Goal: Navigation & Orientation: Find specific page/section

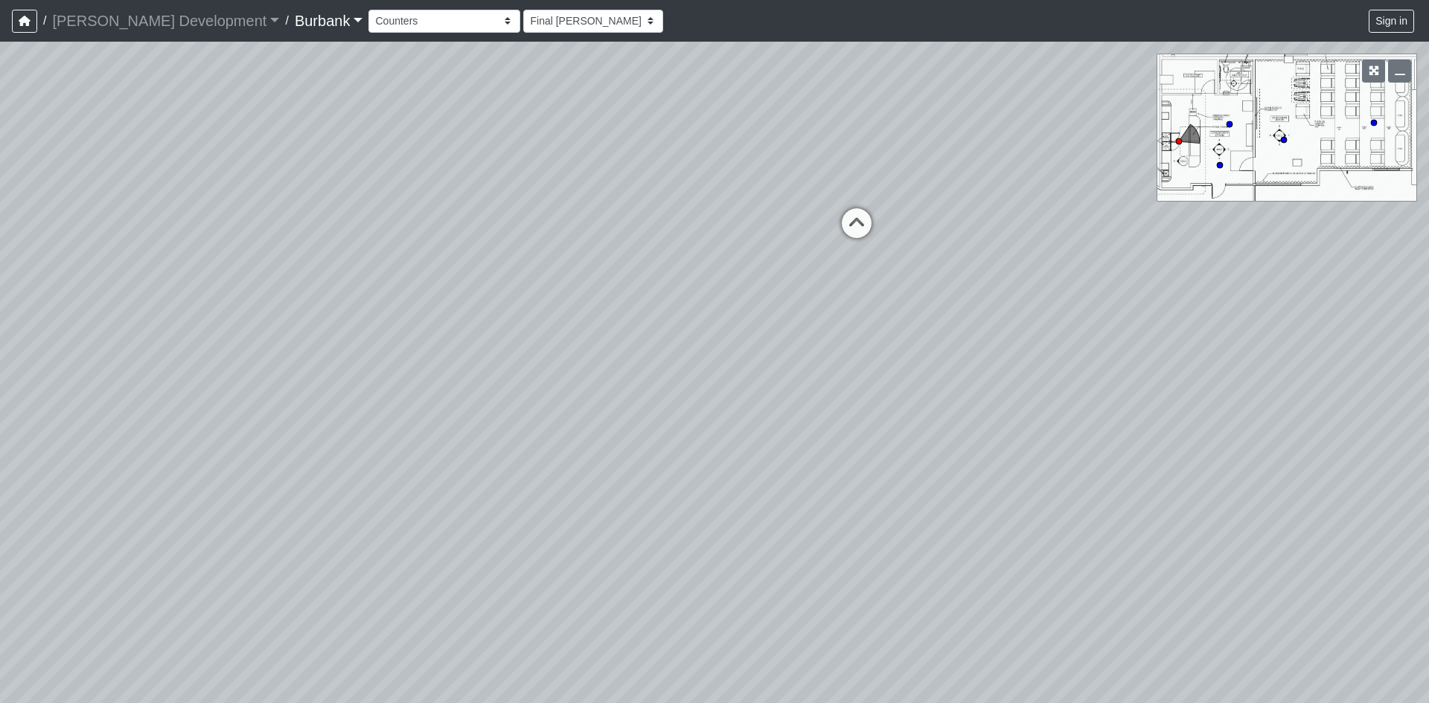
select select "ubkUkVpCNyeBDpCpXE4WJJ"
drag, startPoint x: 182, startPoint y: 426, endPoint x: 77, endPoint y: 472, distance: 114.6
click at [0, 479] on div "Loading... B1 - Gallery Link (L4) - Bench Loading... B1 - Gallery Link (L4) - P…" at bounding box center [714, 373] width 1429 height 662
drag, startPoint x: 500, startPoint y: 363, endPoint x: 298, endPoint y: 513, distance: 251.7
click at [298, 513] on div "Loading... B1 - Gallery Link (L4) - Bench Loading... B1 - Gallery Link (L4) - P…" at bounding box center [714, 373] width 1429 height 662
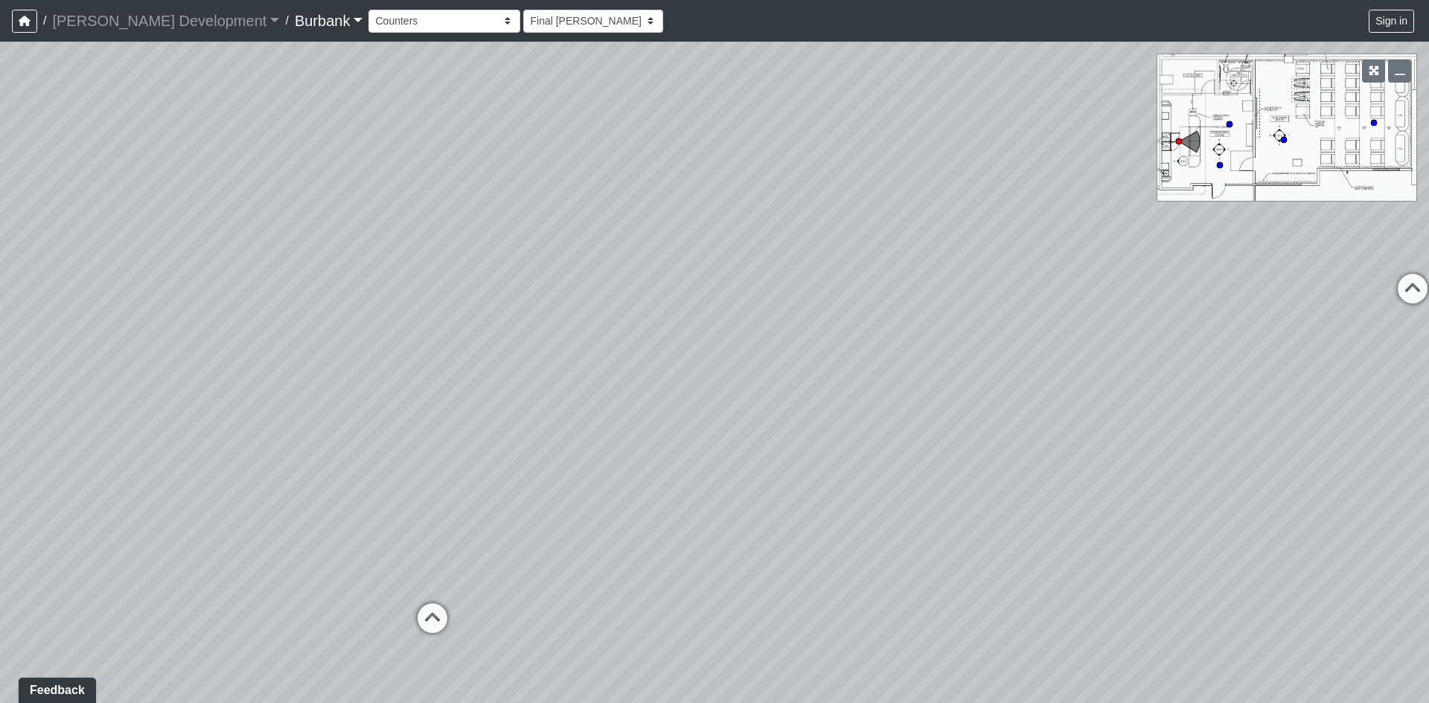
drag, startPoint x: 514, startPoint y: 275, endPoint x: 364, endPoint y: 471, distance: 246.4
click at [364, 471] on div "Loading... B1 - Gallery Link (L4) - Bench Loading... B1 - Gallery Link (L4) - P…" at bounding box center [714, 373] width 1429 height 662
click at [564, 400] on div "Loading... B1 - Gallery Link (L4) - Bench Loading... B1 - Gallery Link (L4) - P…" at bounding box center [714, 373] width 1429 height 662
